Goal: Entertainment & Leisure: Consume media (video, audio)

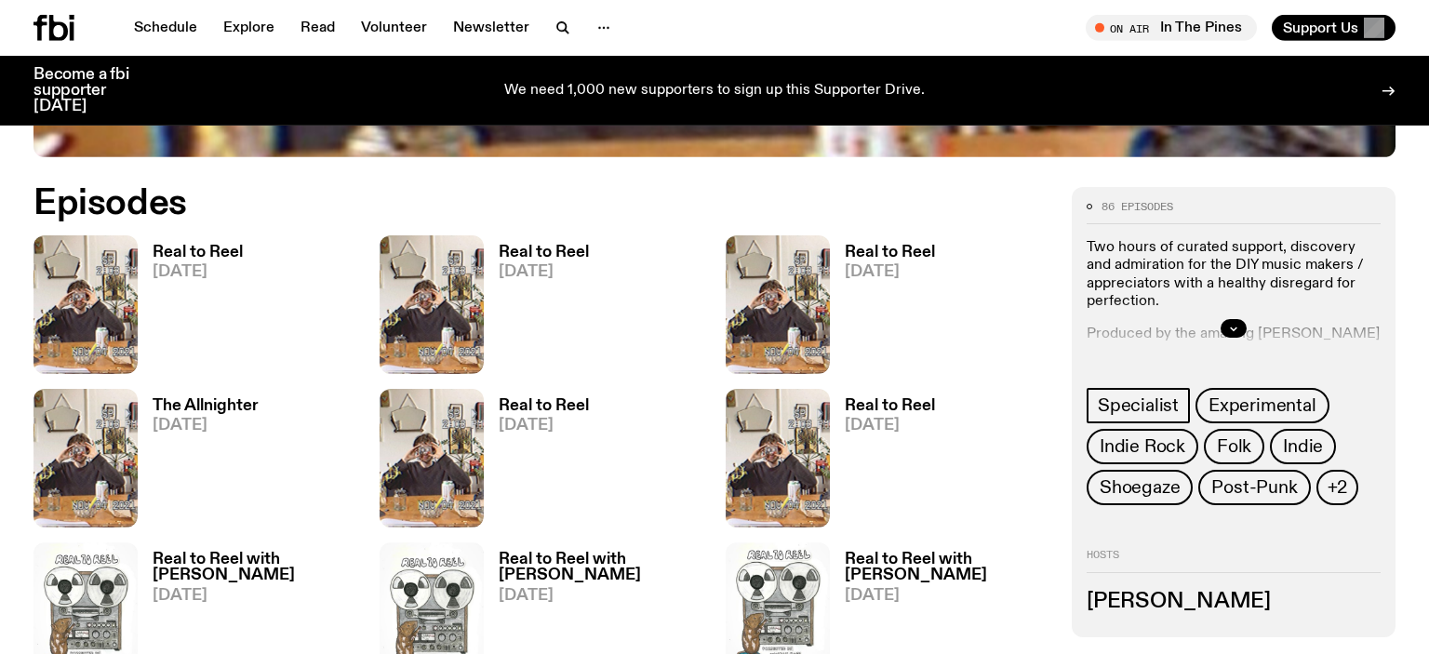
scroll to position [877, 0]
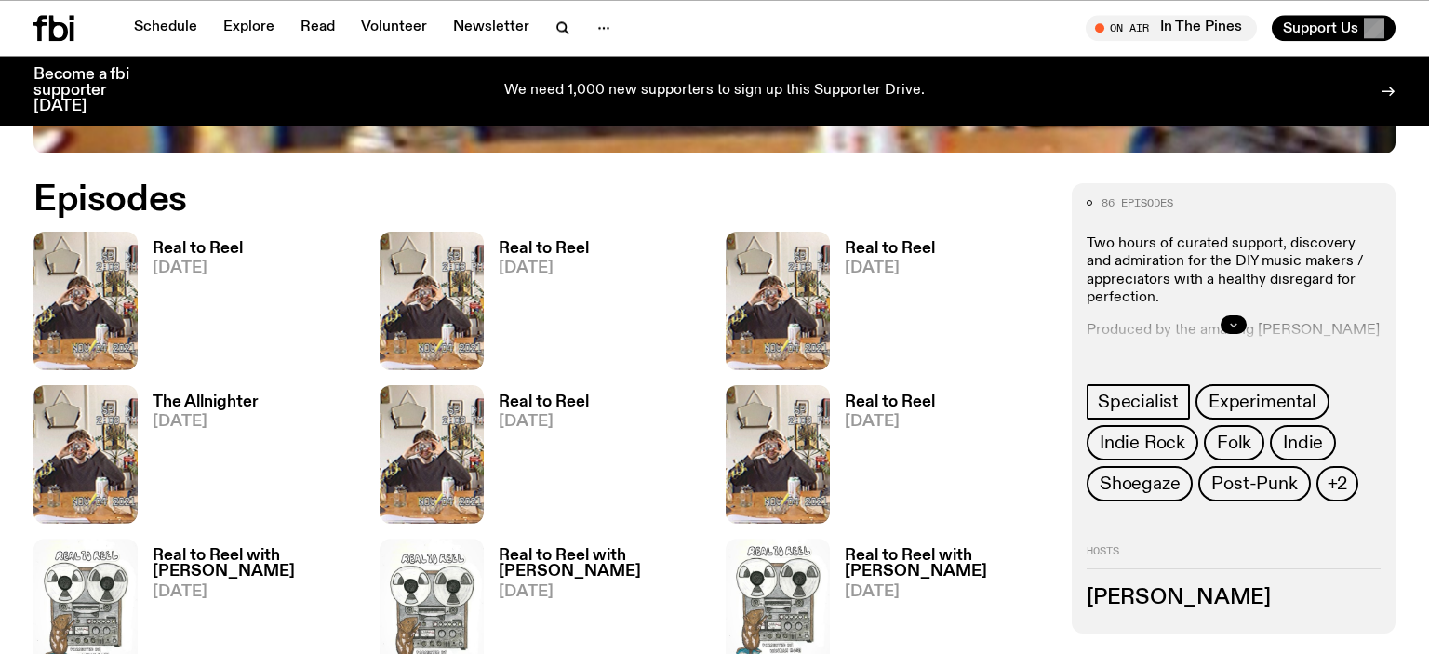
click at [1226, 320] on button "button" at bounding box center [1234, 324] width 26 height 19
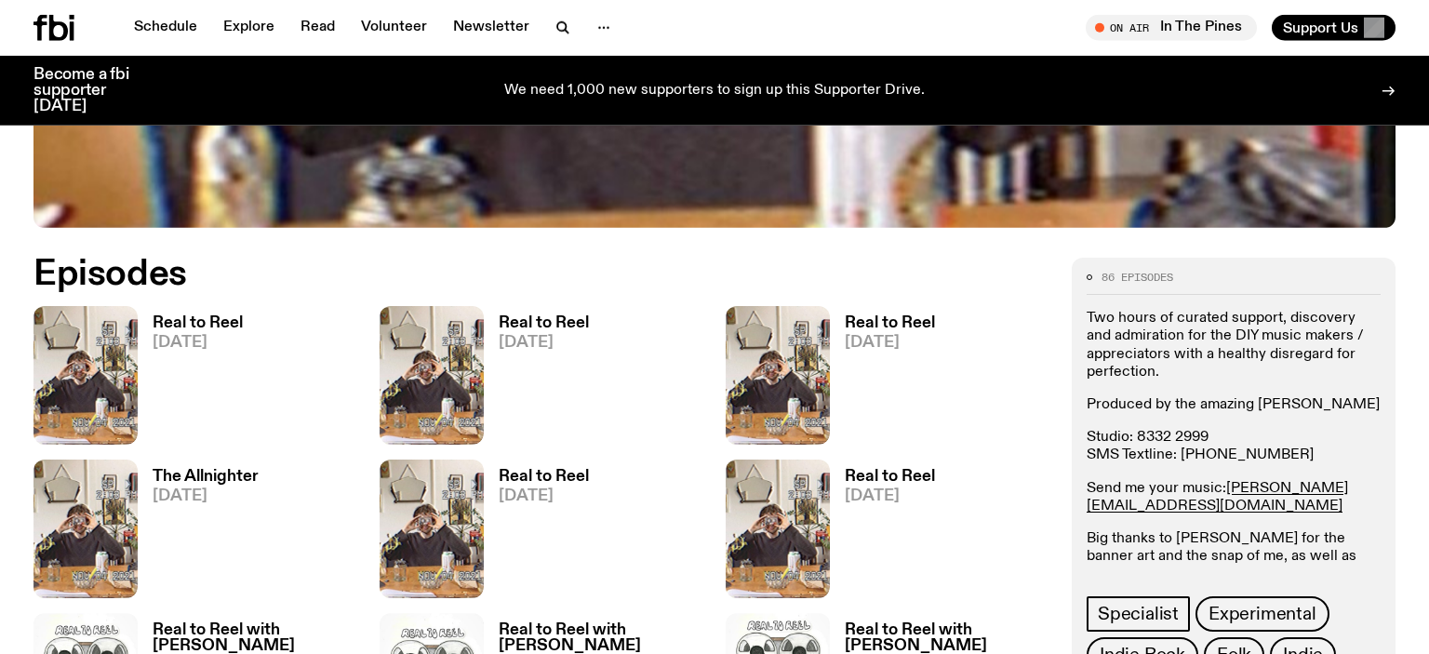
scroll to position [786, 0]
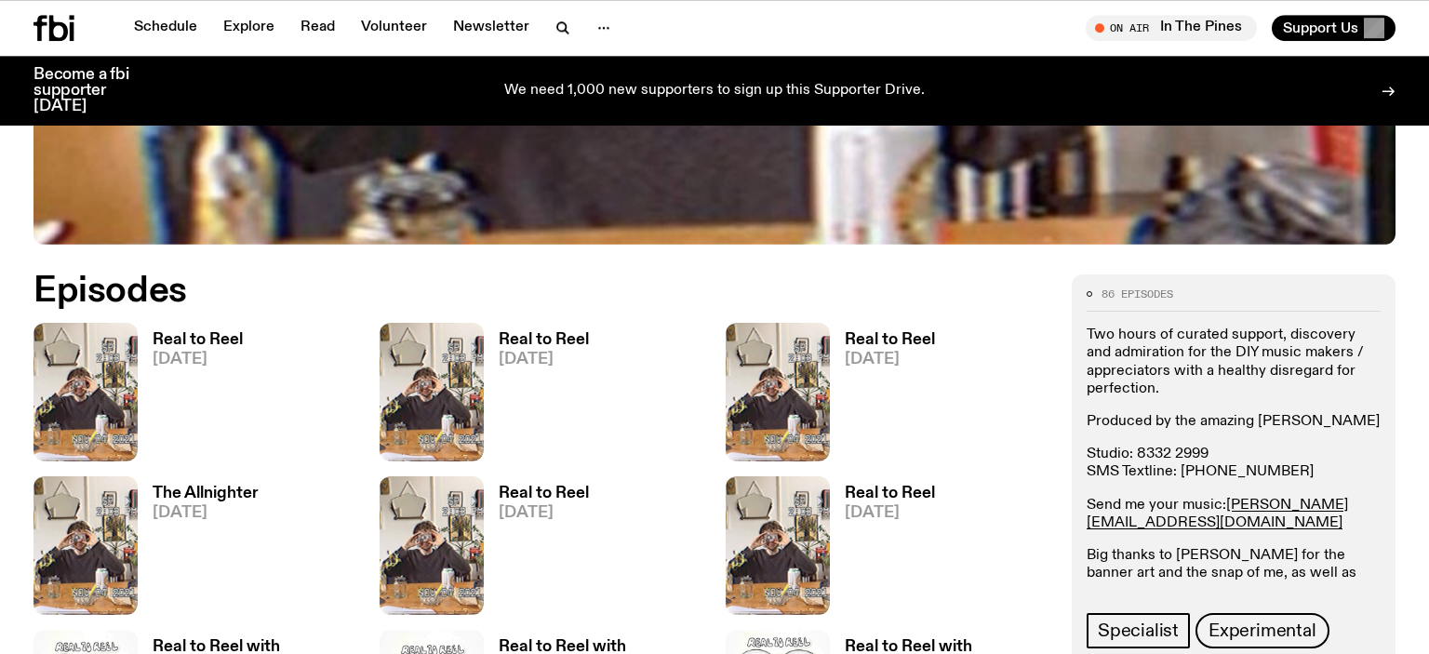
click at [221, 343] on h3 "Real to Reel" at bounding box center [198, 340] width 90 height 16
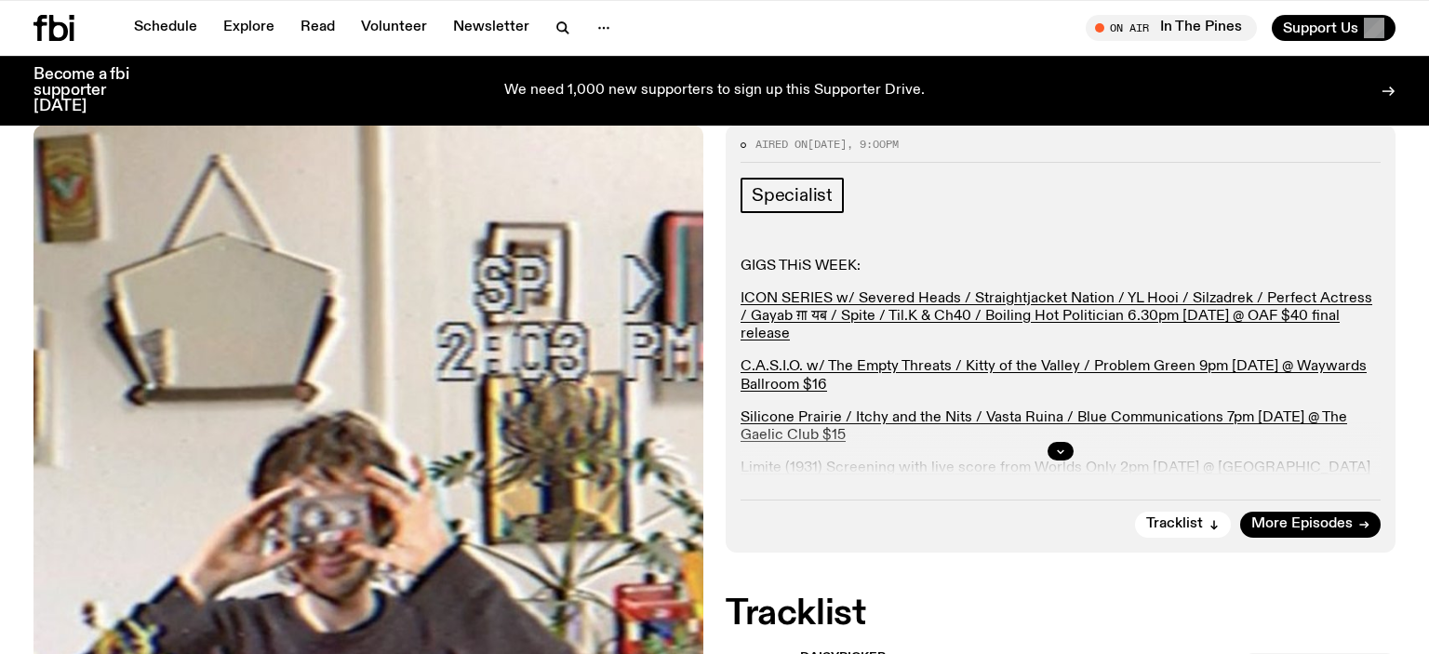
scroll to position [282, 0]
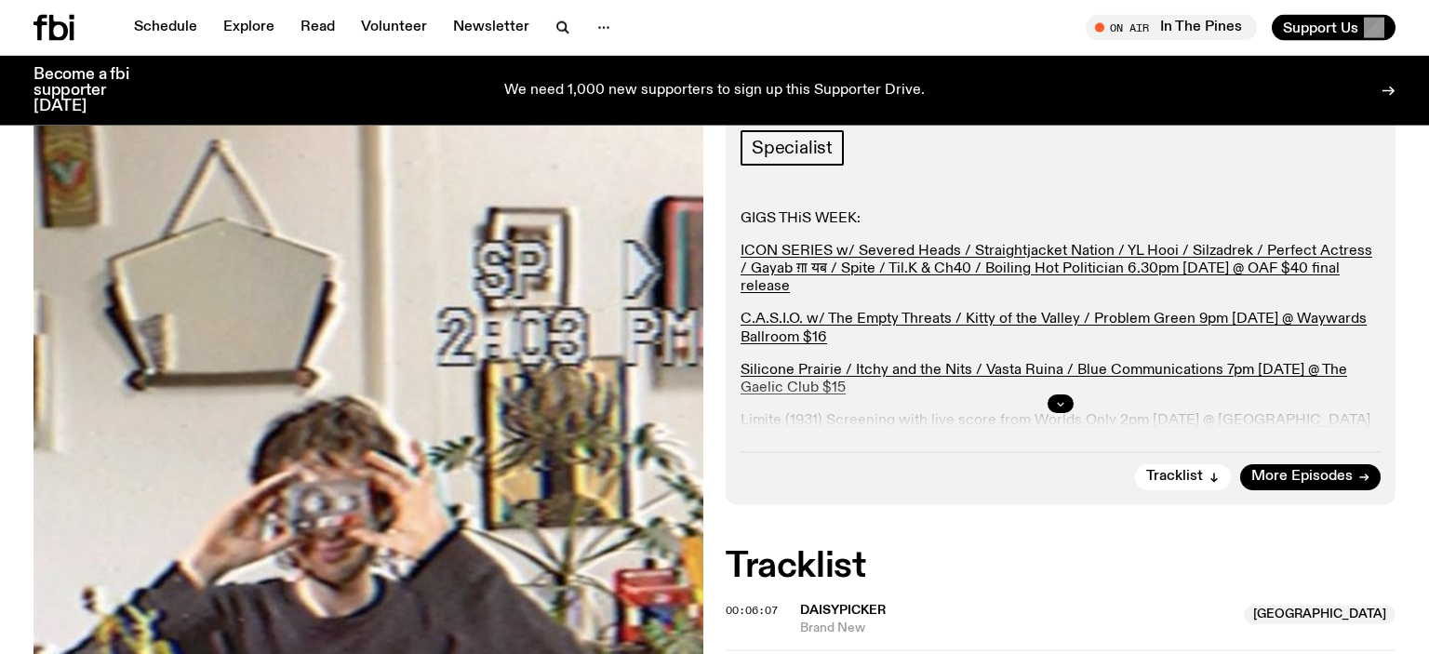
click at [1063, 403] on icon "button" at bounding box center [1061, 404] width 7 height 3
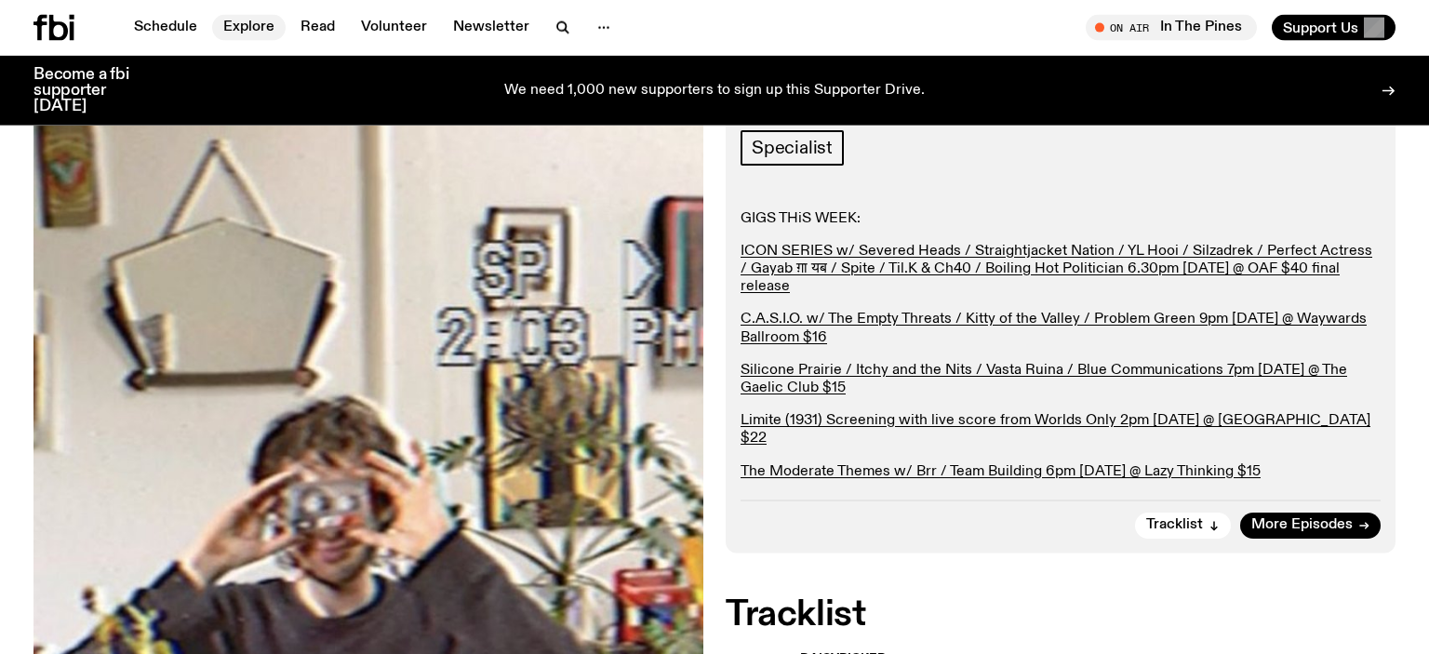
click at [242, 28] on link "Explore" at bounding box center [249, 28] width 74 height 26
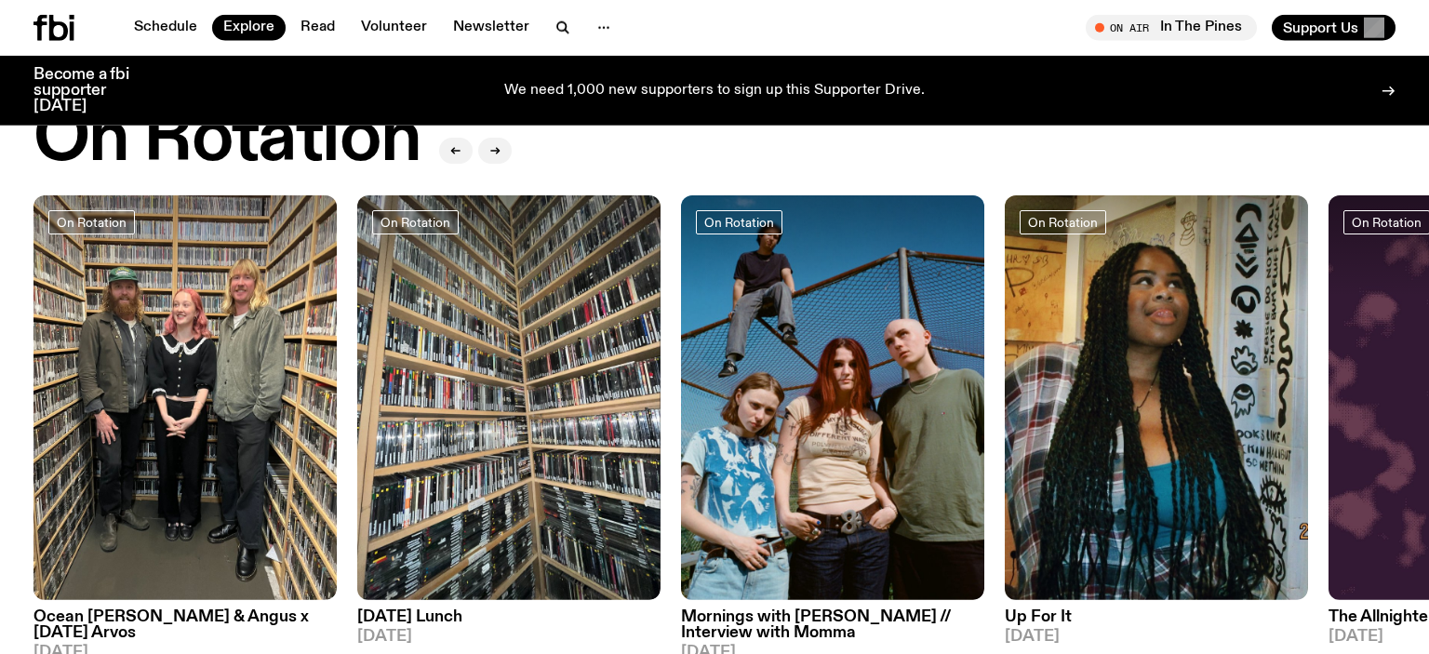
scroll to position [702, 0]
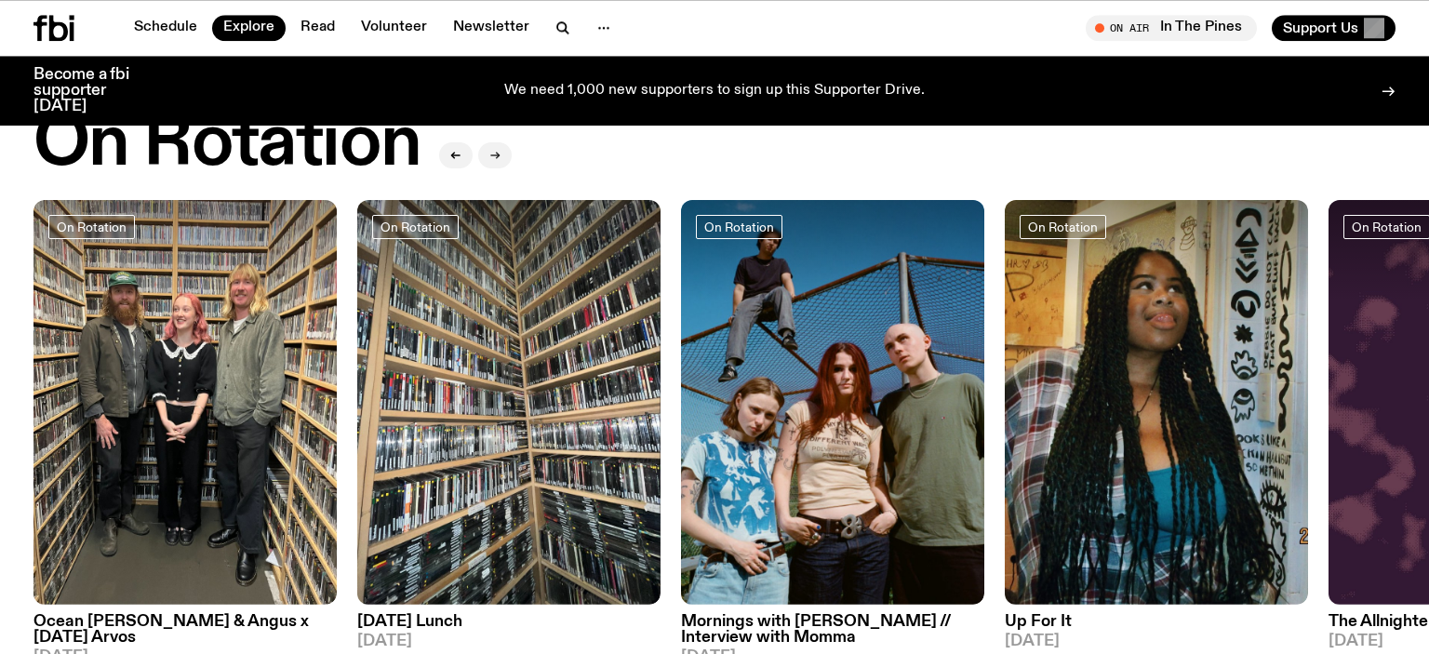
click at [496, 155] on icon "button" at bounding box center [495, 155] width 8 height 0
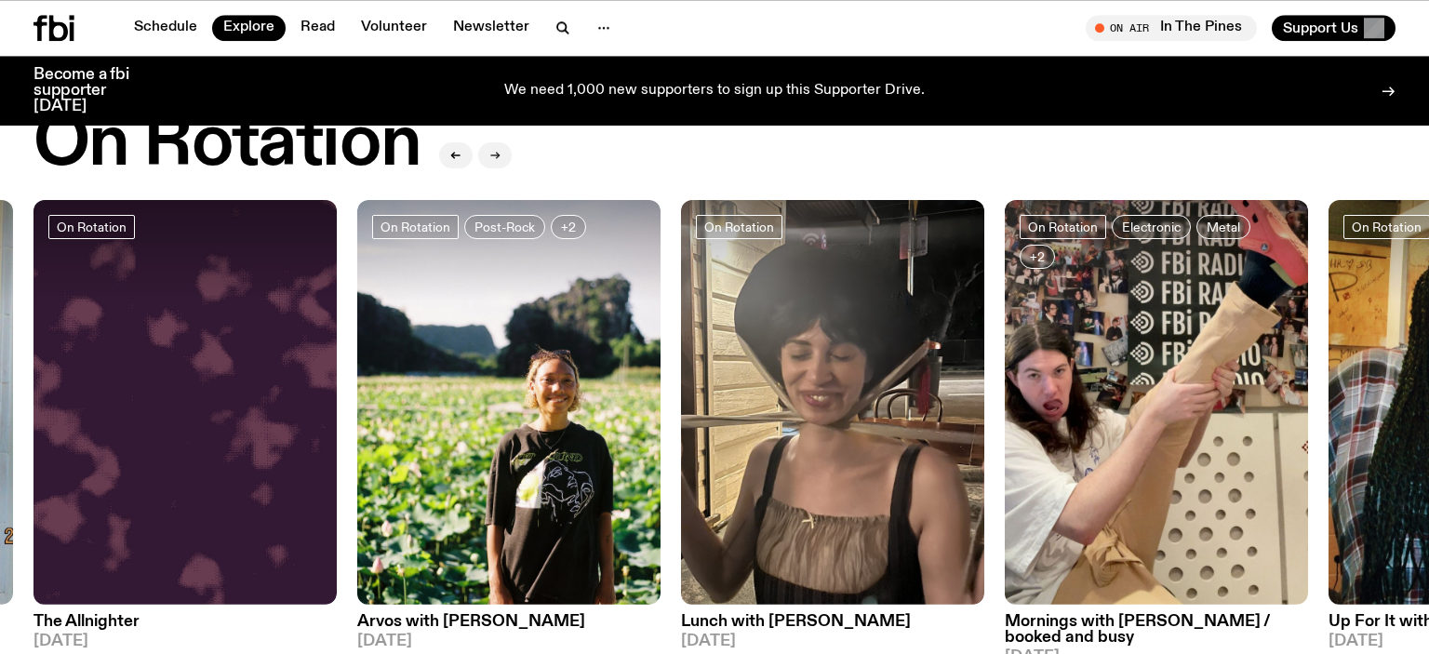
click at [496, 155] on icon "button" at bounding box center [495, 155] width 8 height 0
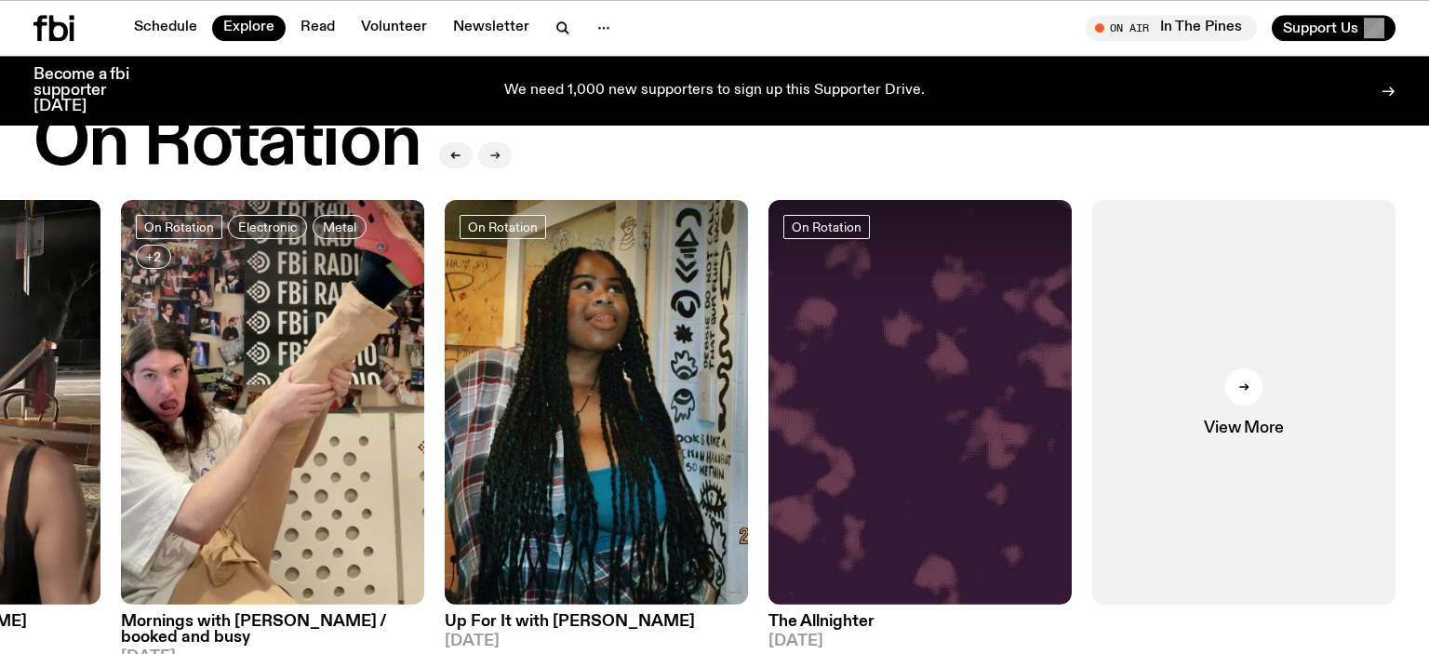
click at [496, 155] on icon "button" at bounding box center [495, 155] width 8 height 0
click at [459, 155] on icon "button" at bounding box center [456, 155] width 8 height 0
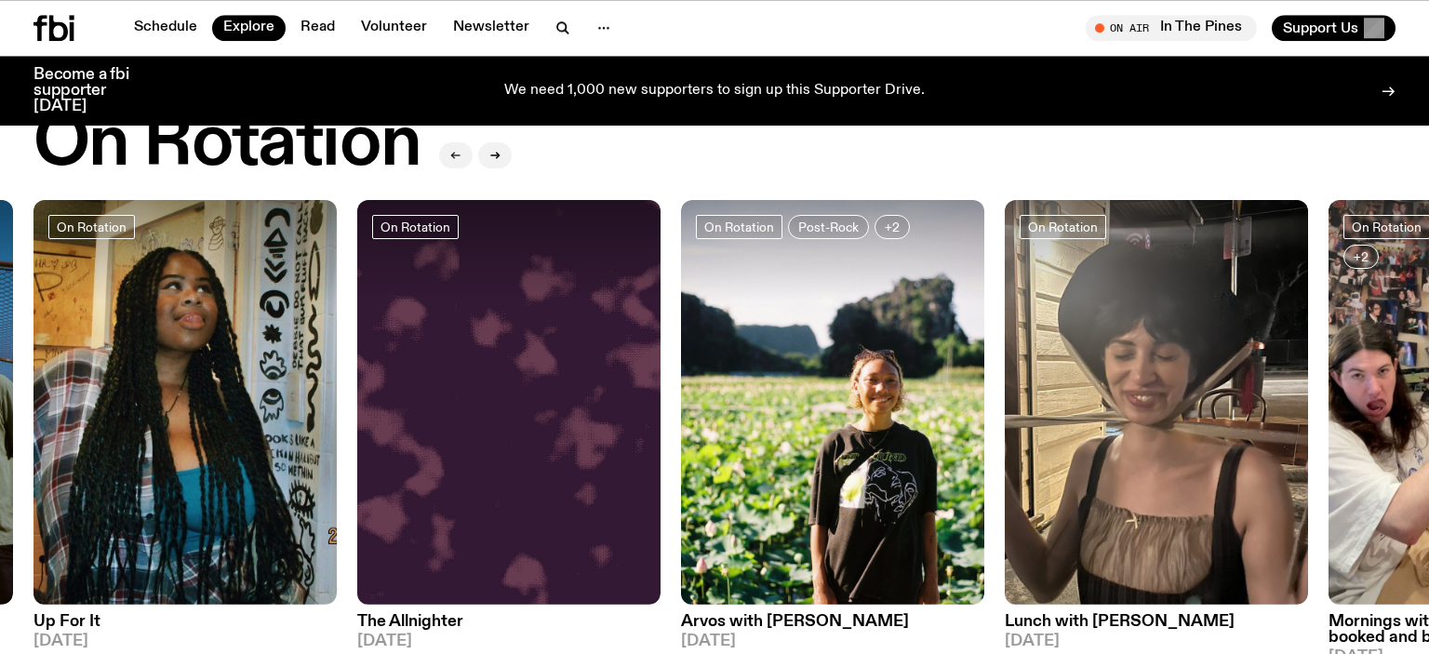
click at [459, 155] on icon "button" at bounding box center [456, 155] width 8 height 0
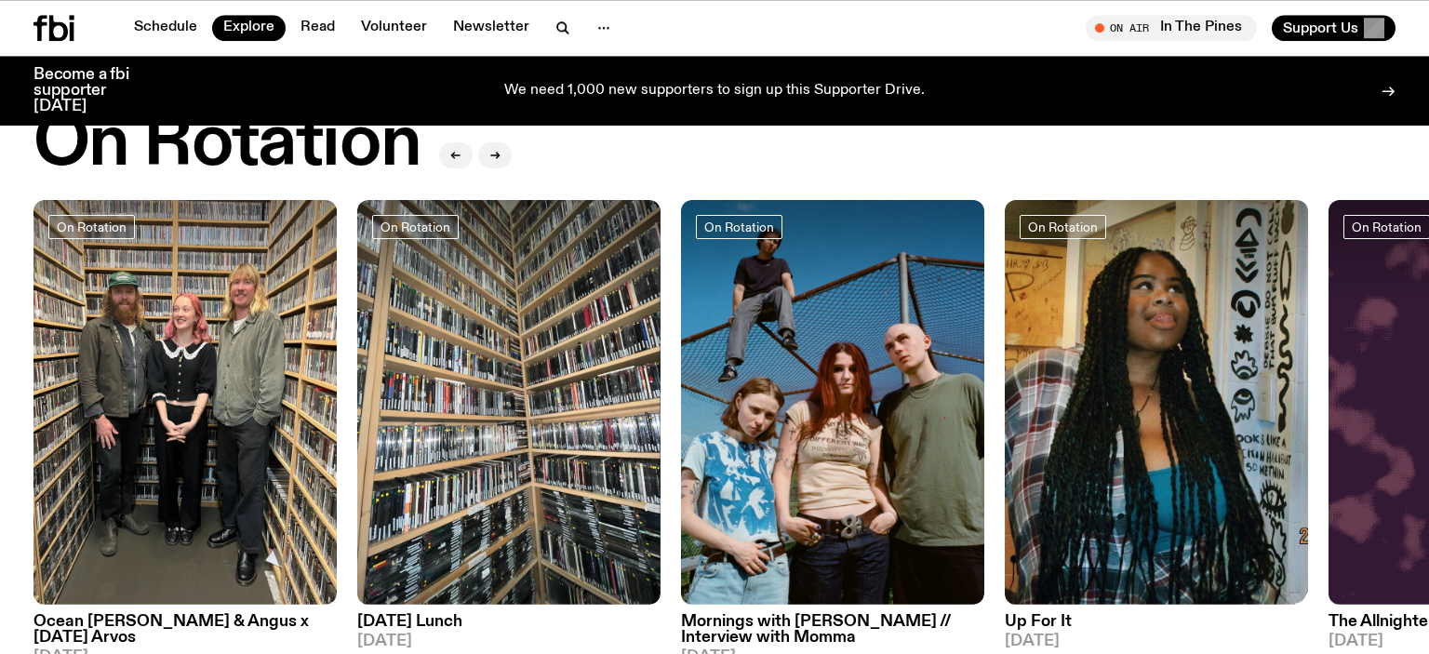
click at [1024, 622] on h3 "Up For It" at bounding box center [1156, 622] width 303 height 16
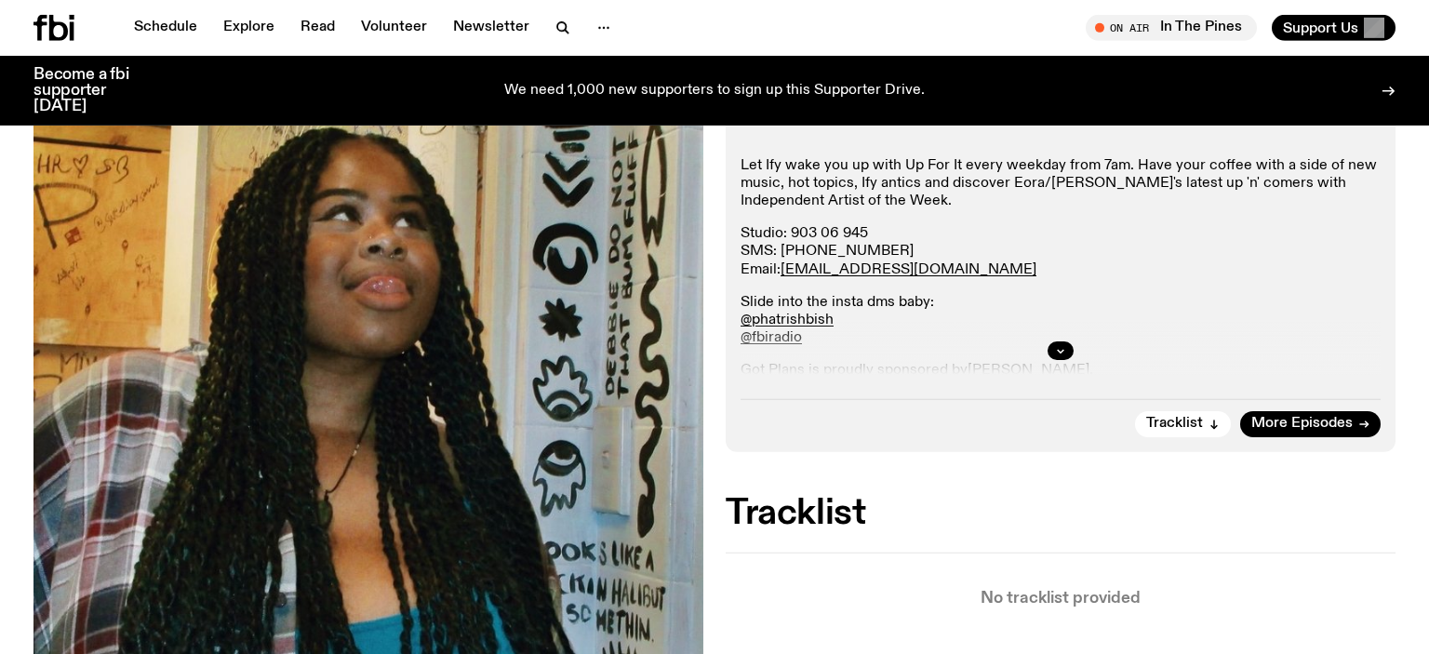
scroll to position [337, 0]
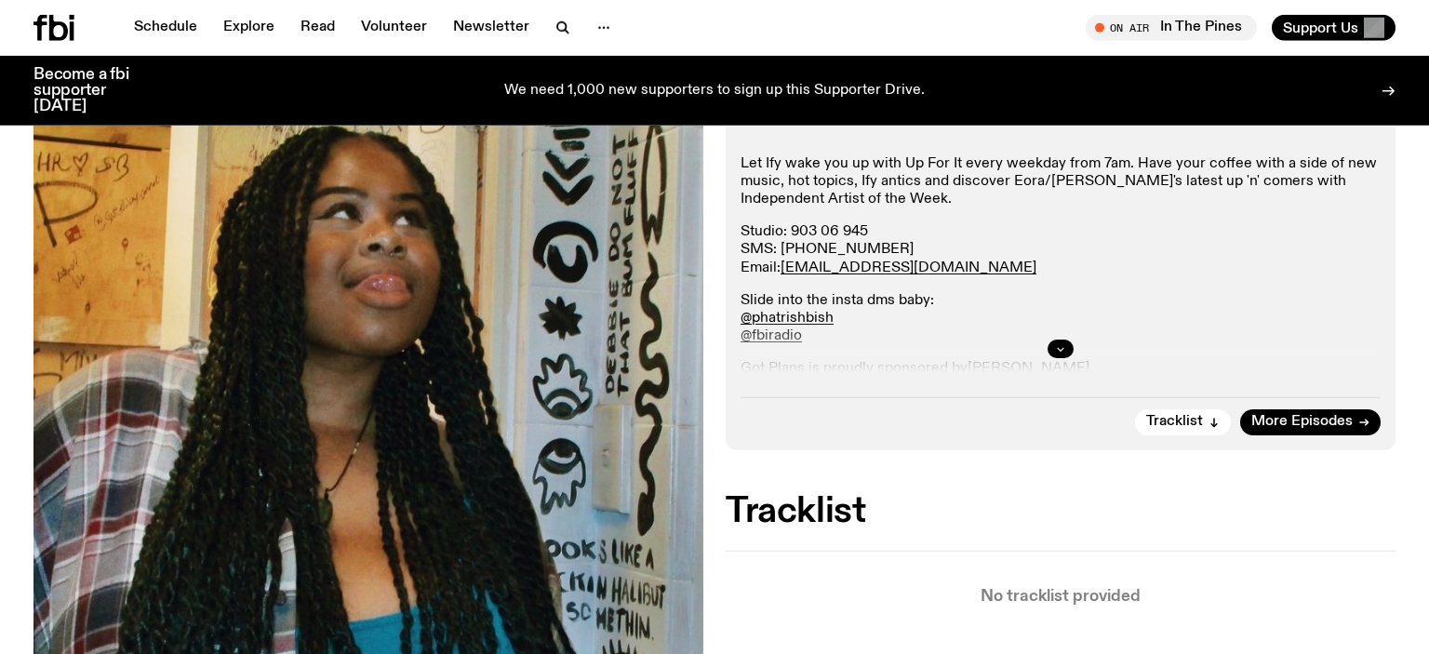
click at [1062, 345] on icon "button" at bounding box center [1060, 348] width 11 height 11
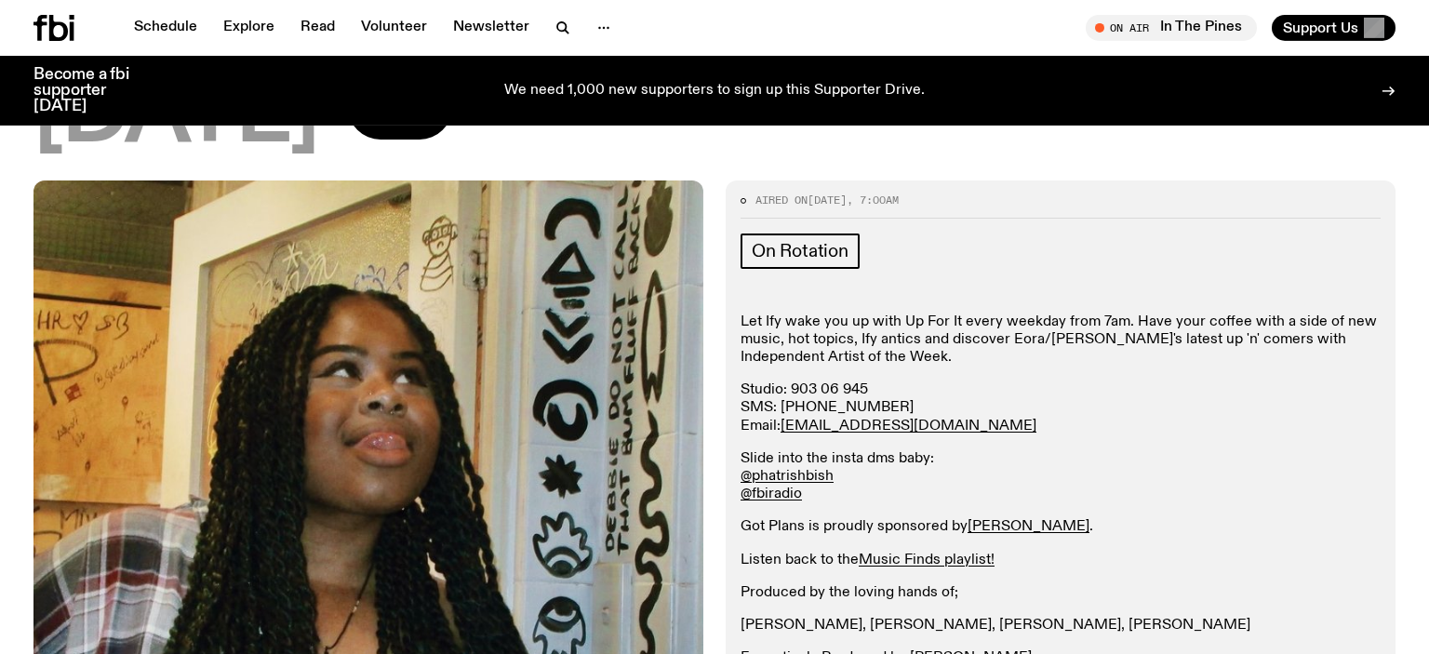
scroll to position [0, 0]
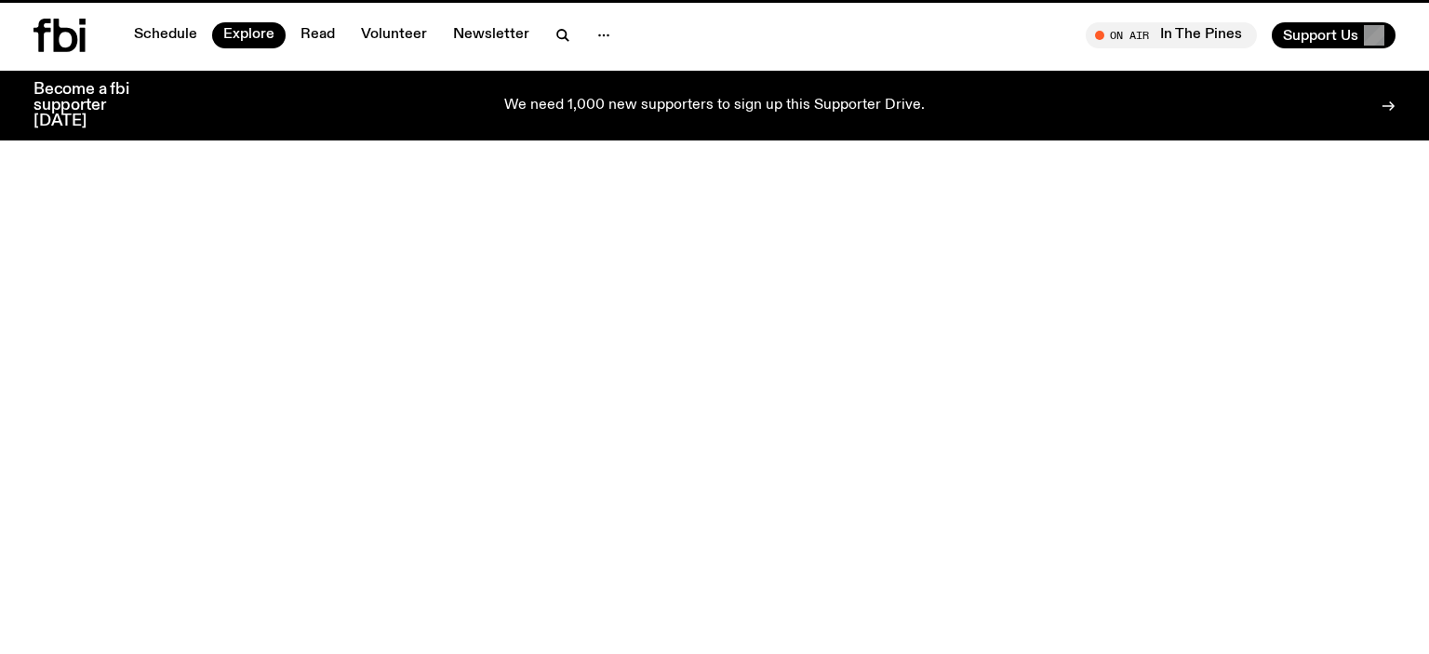
scroll to position [689, 0]
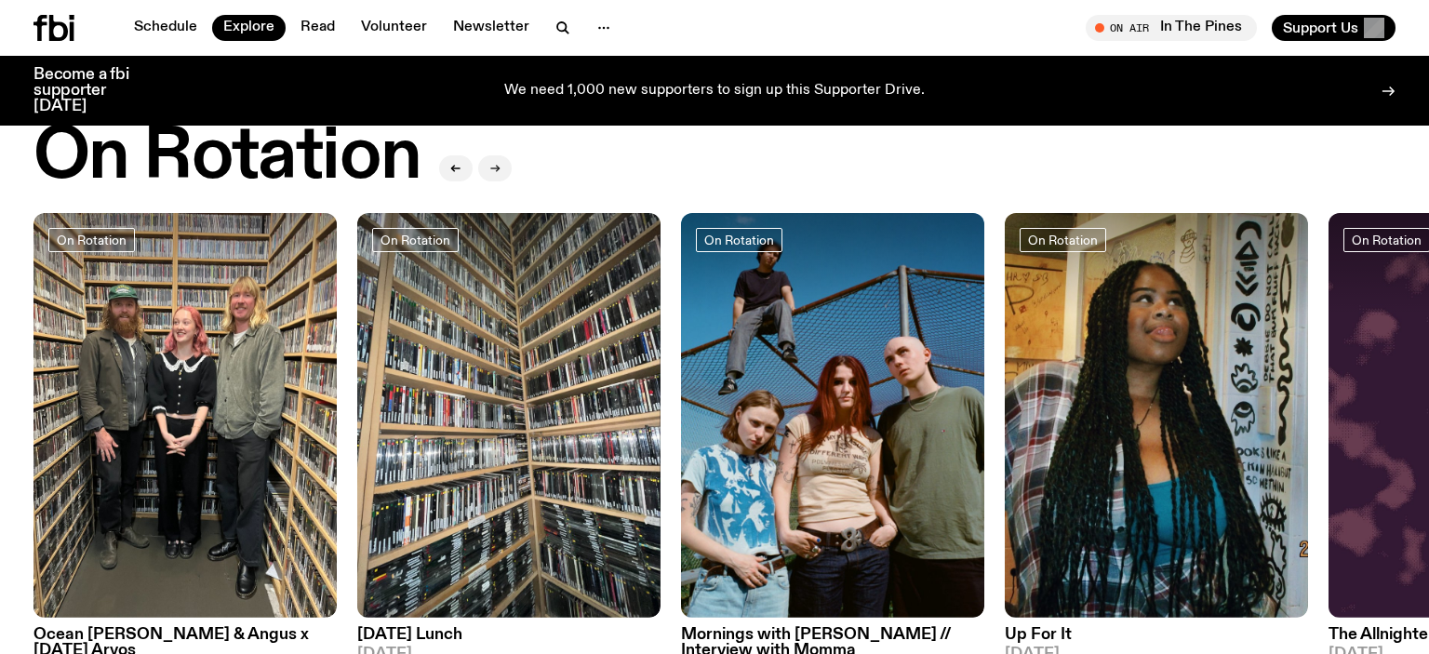
click at [495, 165] on icon "button" at bounding box center [494, 168] width 11 height 11
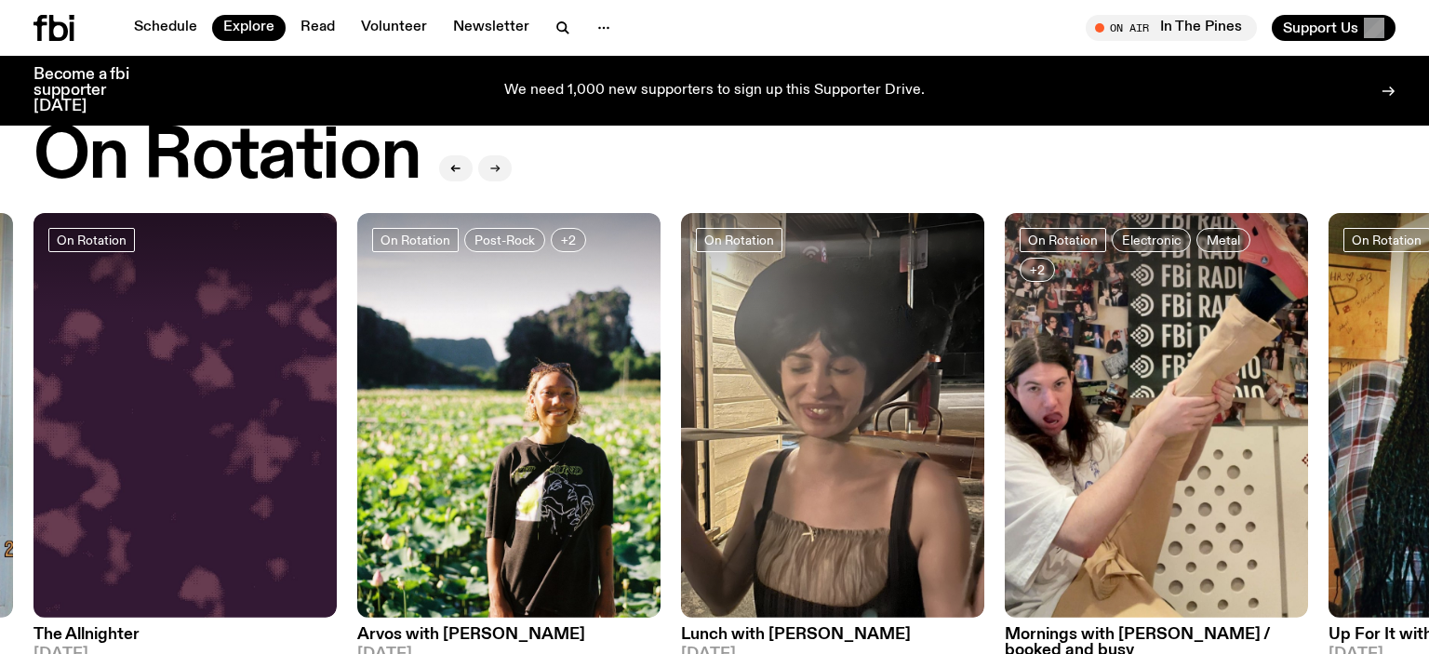
click at [495, 165] on icon "button" at bounding box center [494, 168] width 11 height 11
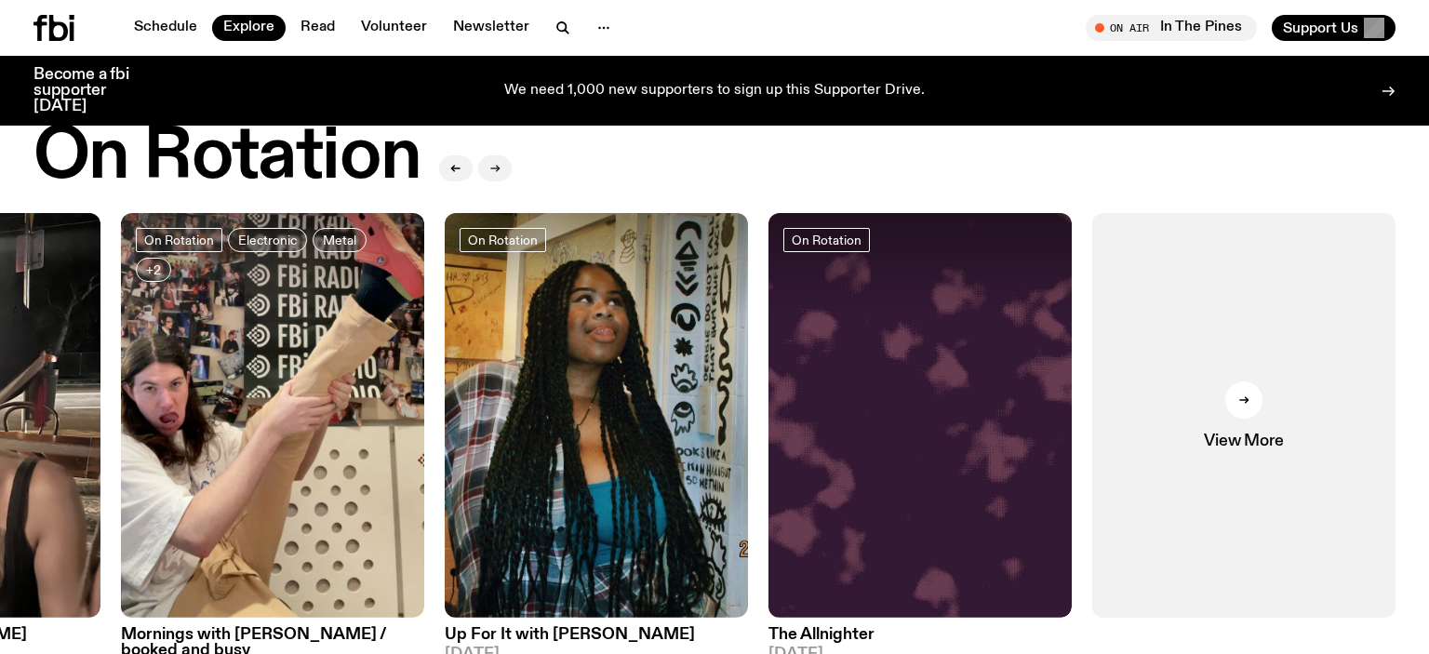
click at [495, 165] on icon "button" at bounding box center [494, 168] width 11 height 11
click at [496, 168] on icon "button" at bounding box center [495, 168] width 8 height 0
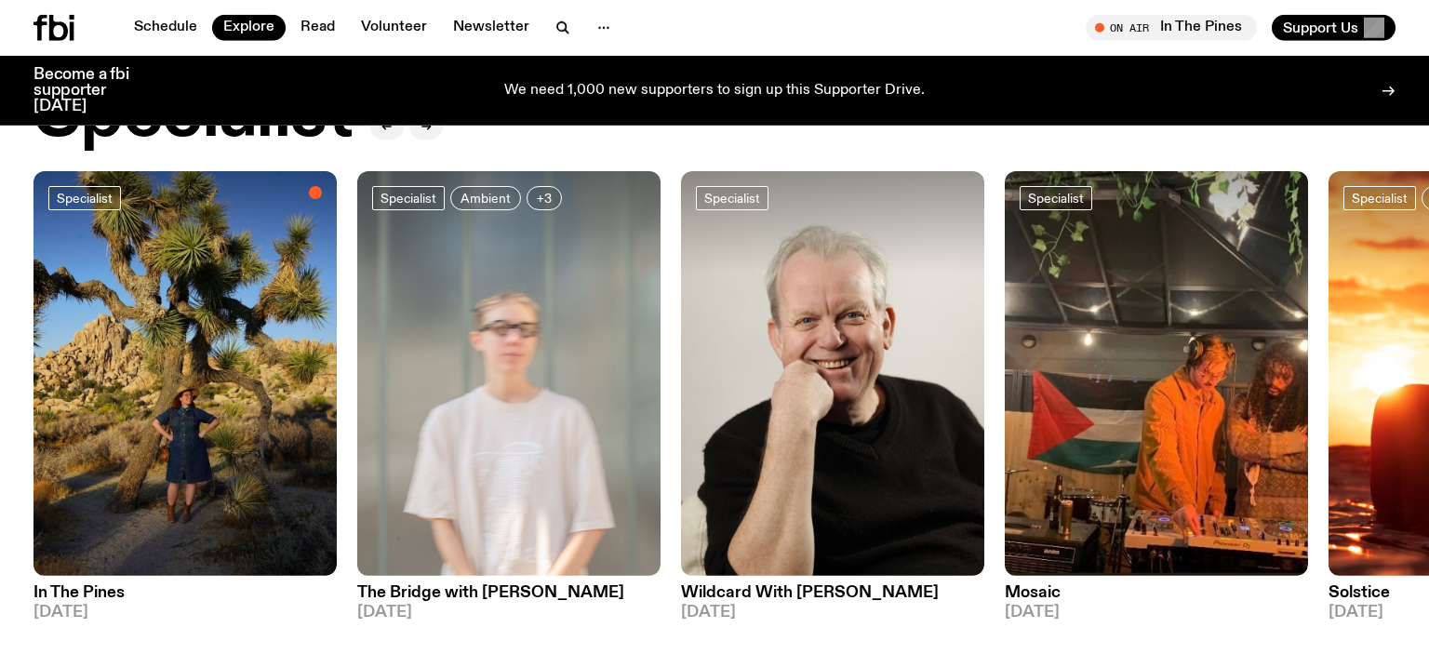
scroll to position [1384, 0]
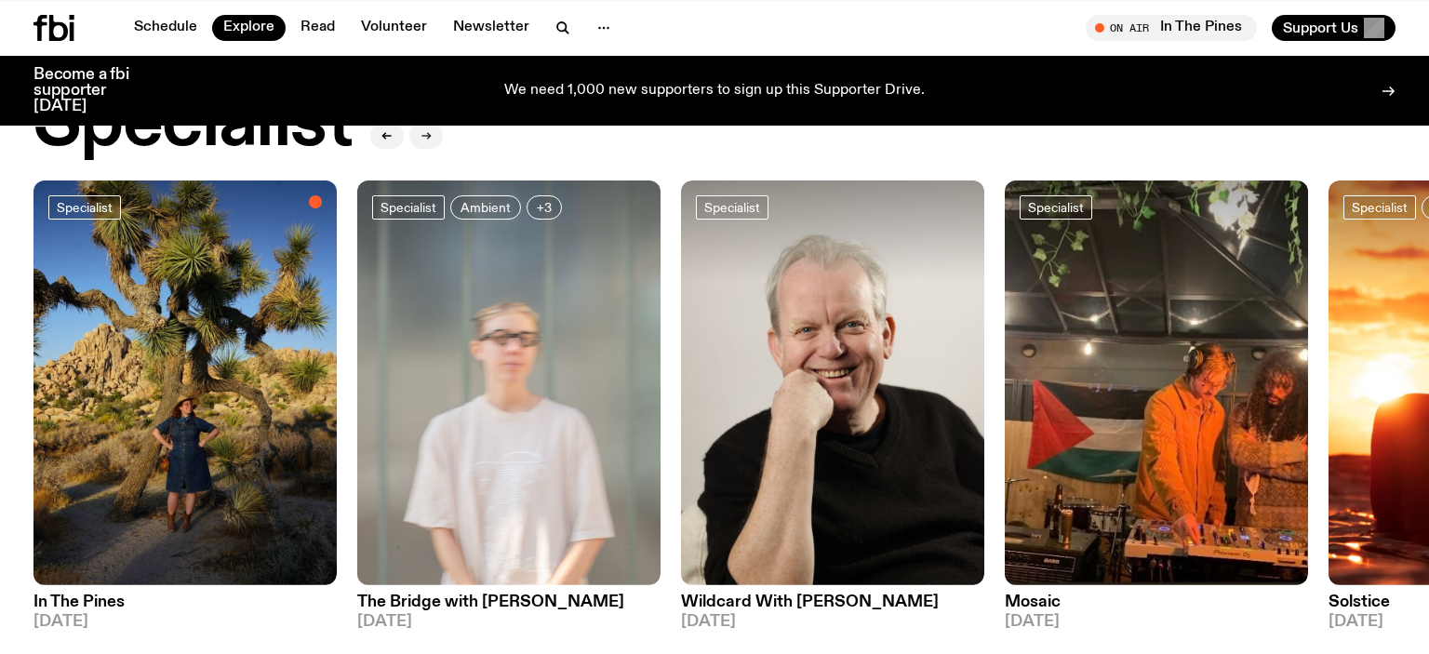
click at [426, 138] on icon "button" at bounding box center [426, 135] width 11 height 11
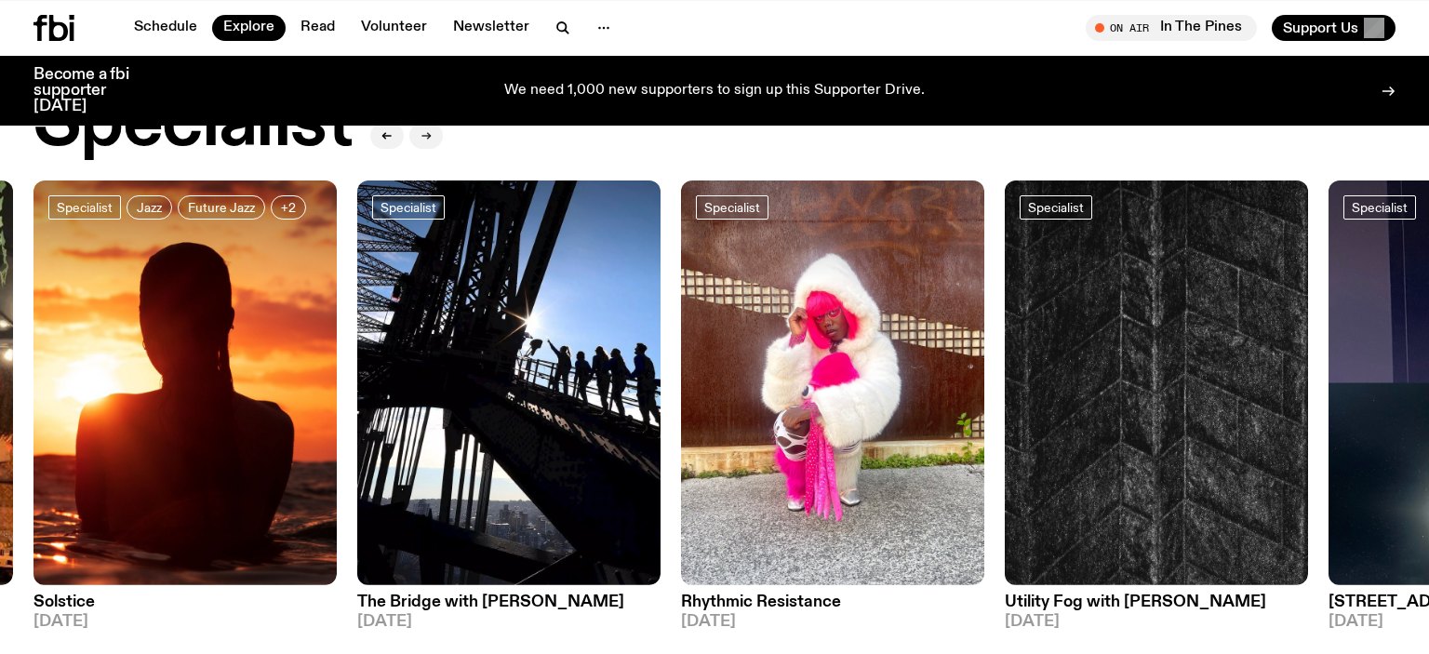
click at [426, 138] on icon "button" at bounding box center [426, 135] width 11 height 11
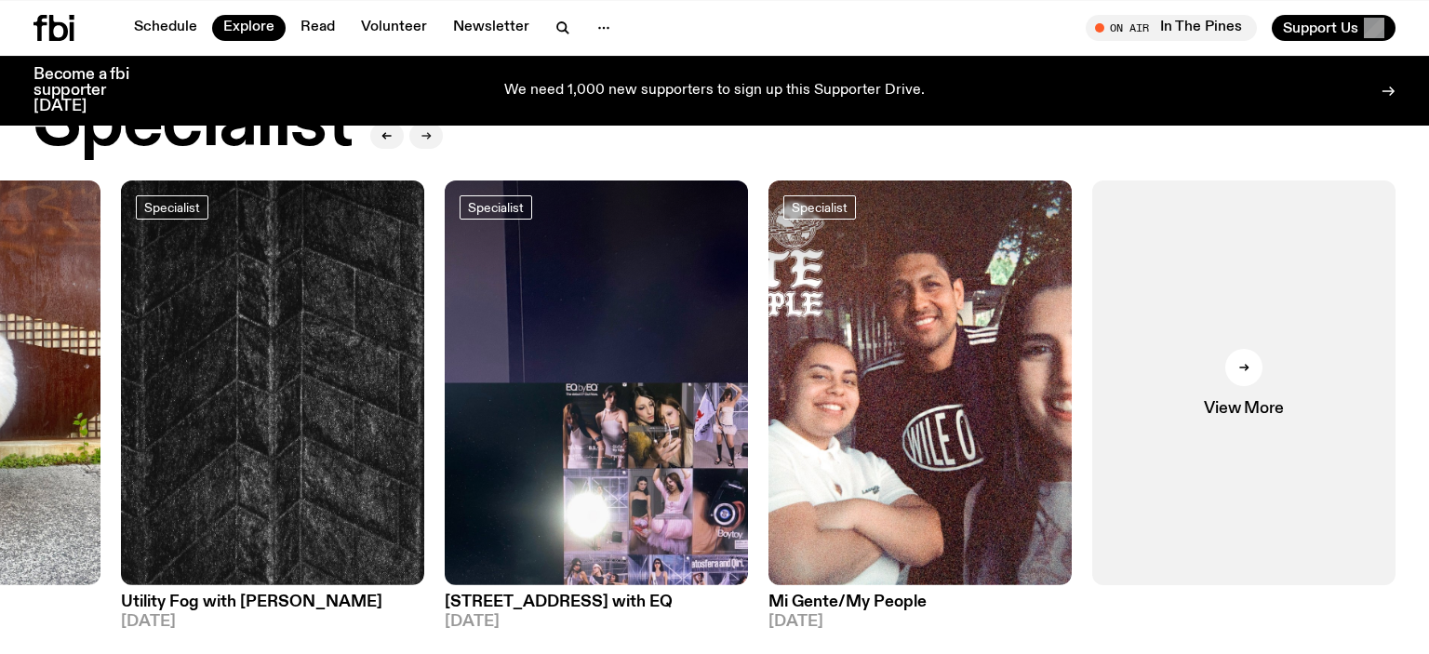
click at [426, 138] on icon "button" at bounding box center [426, 135] width 11 height 11
click at [1182, 262] on link "View More" at bounding box center [1243, 383] width 303 height 405
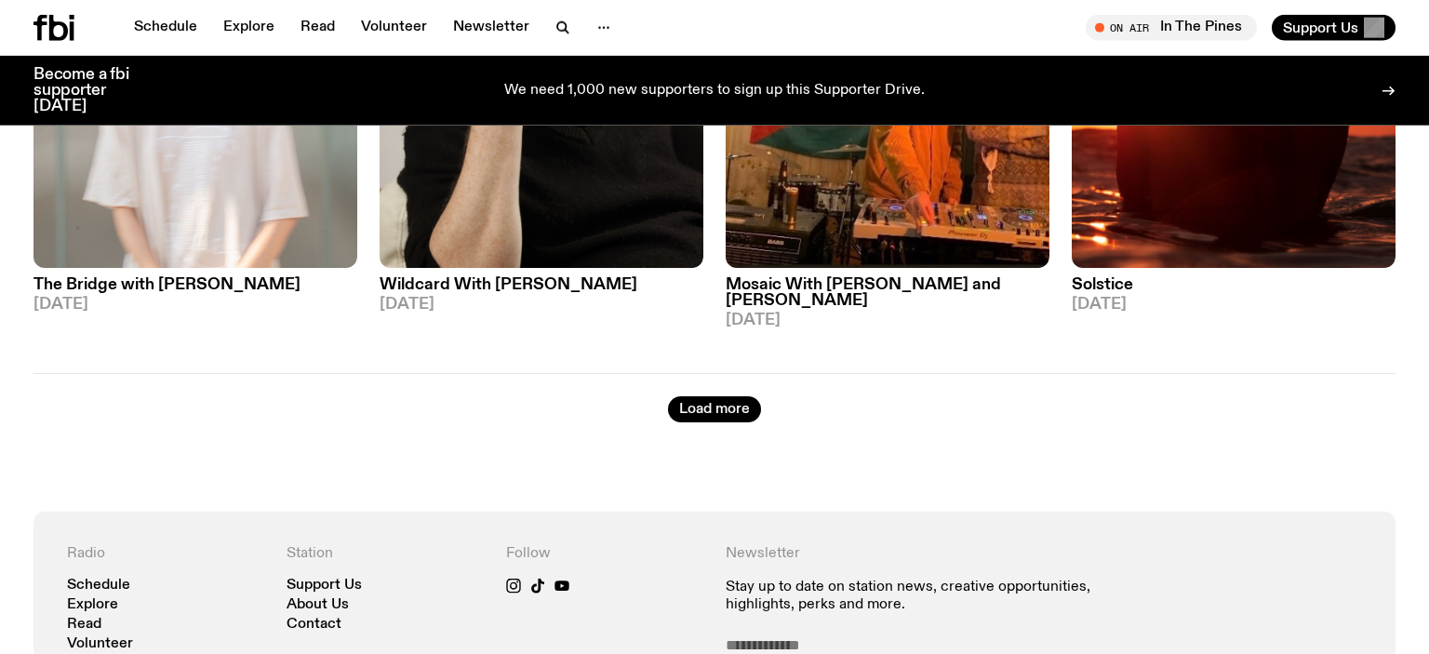
scroll to position [3070, 0]
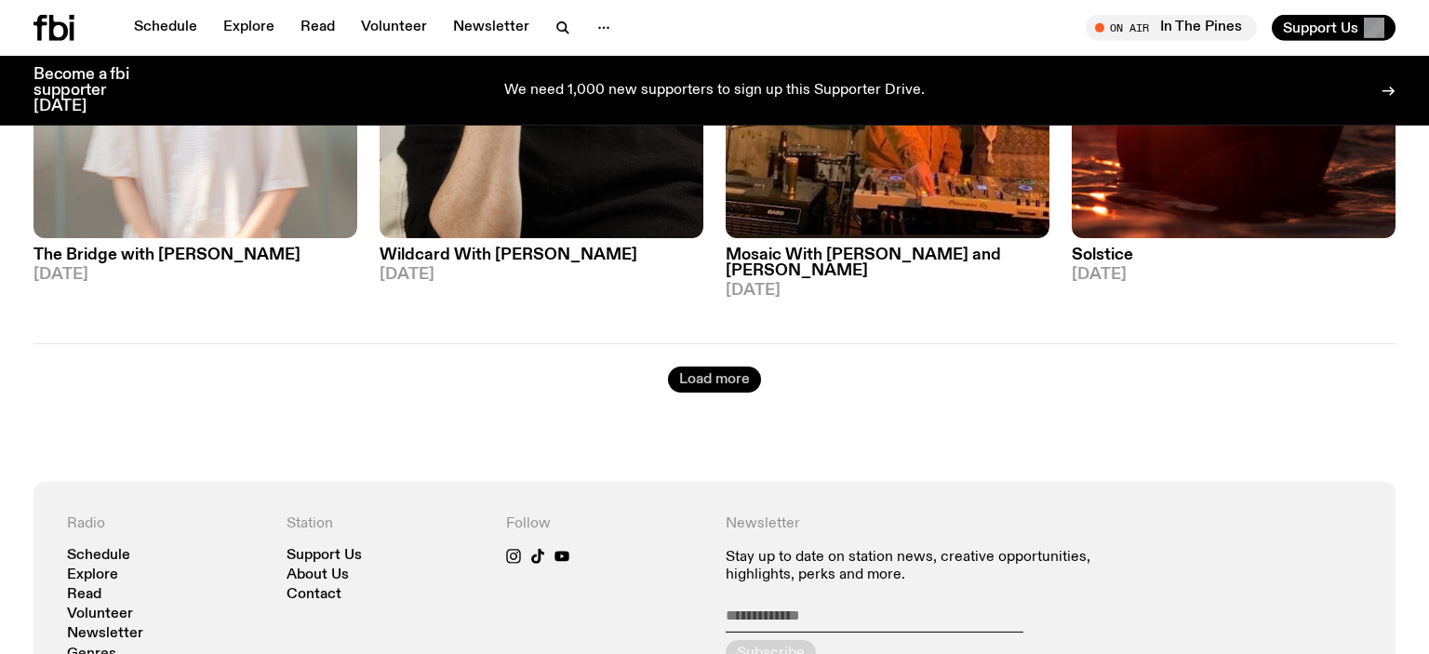
click at [735, 382] on button "Load more" at bounding box center [714, 380] width 93 height 26
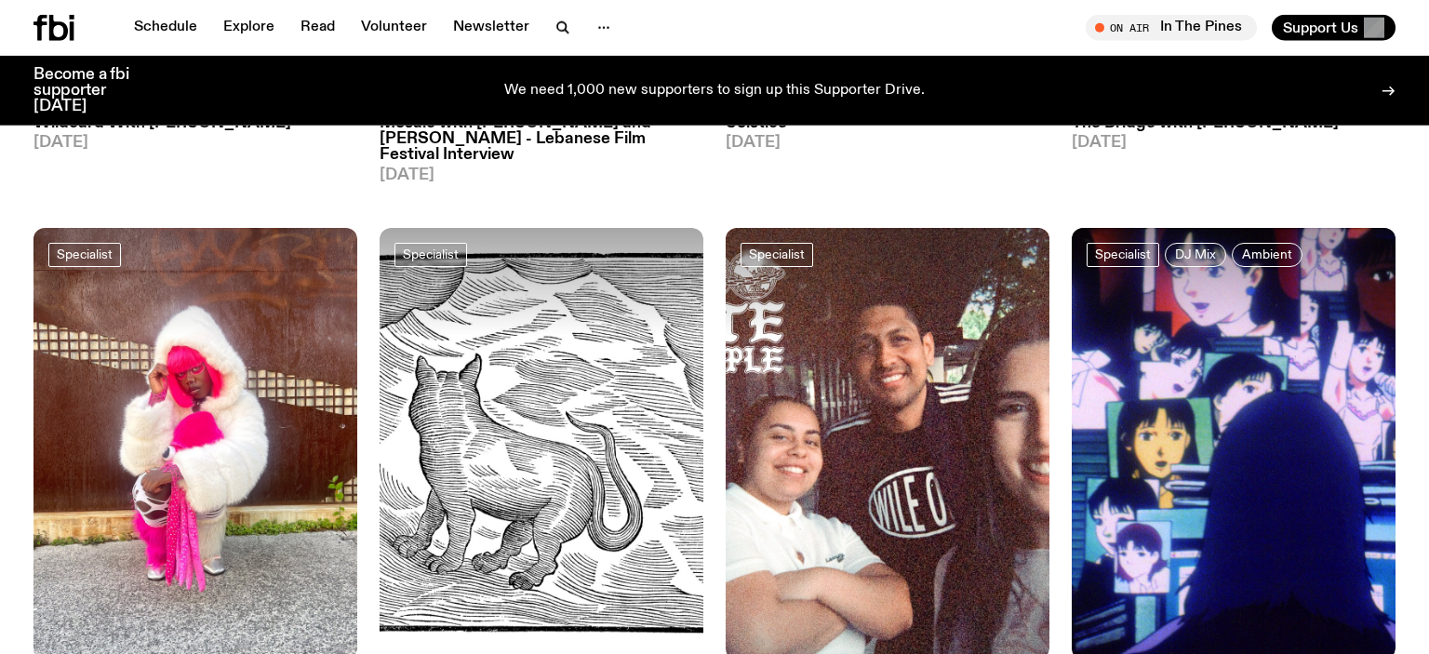
scroll to position [6031, 0]
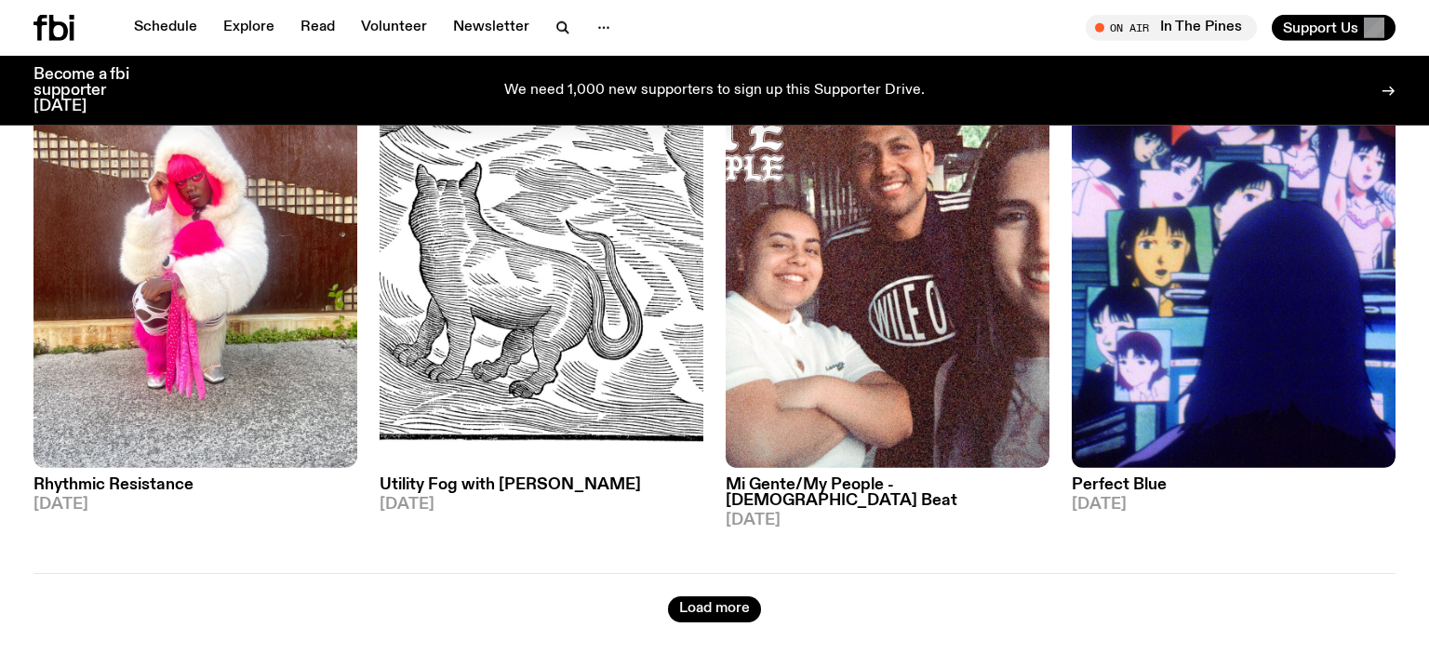
click at [1119, 477] on h3 "Perfect Blue" at bounding box center [1234, 485] width 324 height 16
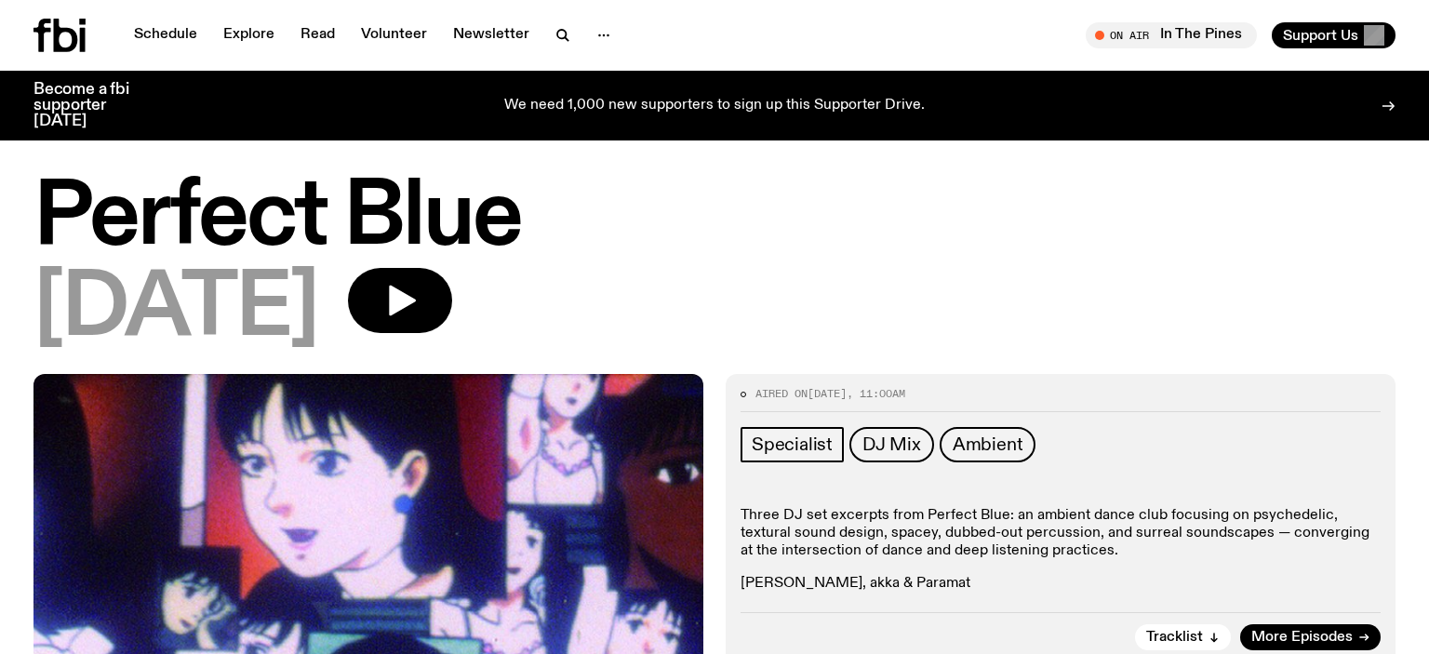
click at [1119, 477] on div "Specialist DJ Mix Ambient Three DJ set excerpts from Perfect Blue: an ambient d…" at bounding box center [1061, 510] width 640 height 167
click at [606, 252] on h1 "Perfect Blue" at bounding box center [714, 219] width 1362 height 84
